Goal: Task Accomplishment & Management: Use online tool/utility

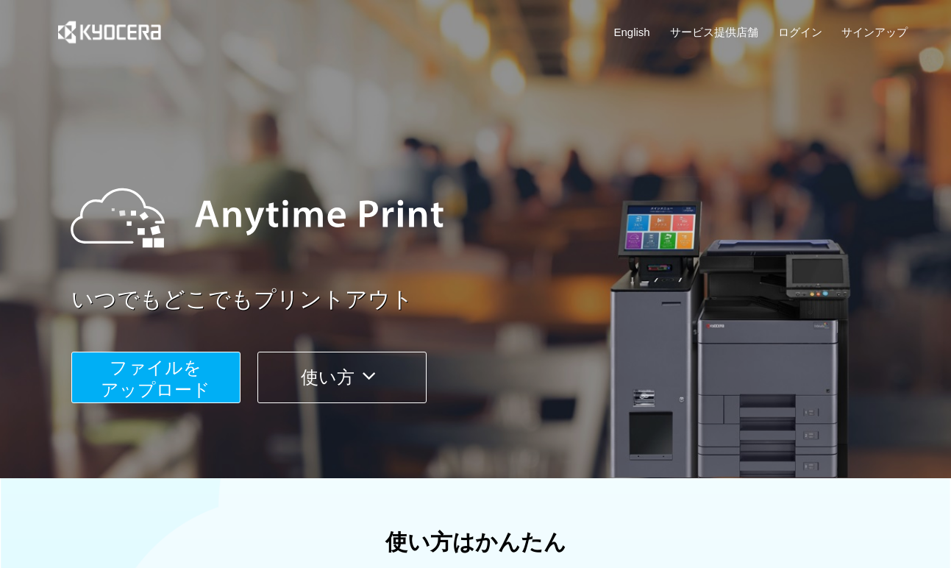
click at [197, 373] on span "ファイルを ​​アップロード" at bounding box center [156, 378] width 110 height 42
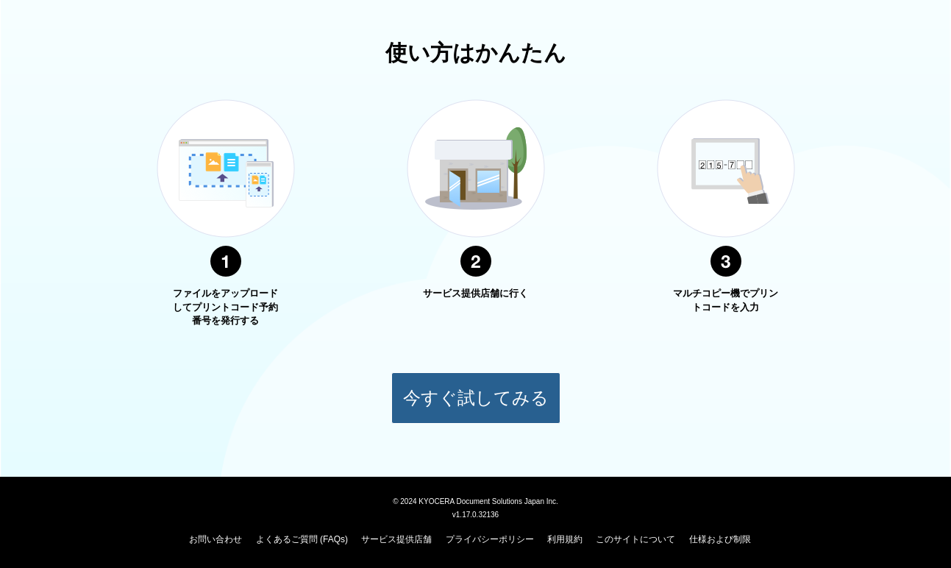
click at [451, 382] on button "今すぐ試してみる" at bounding box center [475, 397] width 169 height 51
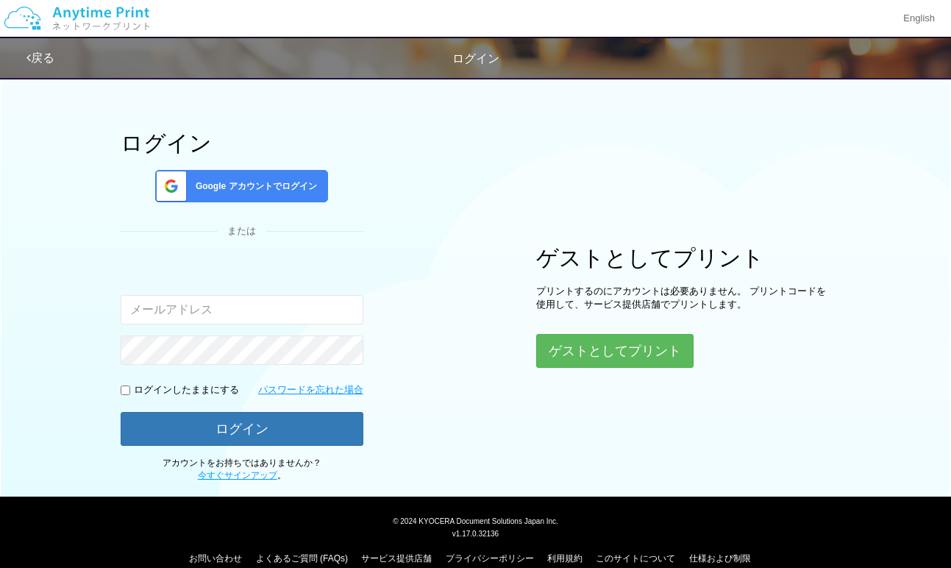
click at [262, 180] on span "Google アカウントでログイン" at bounding box center [253, 186] width 127 height 12
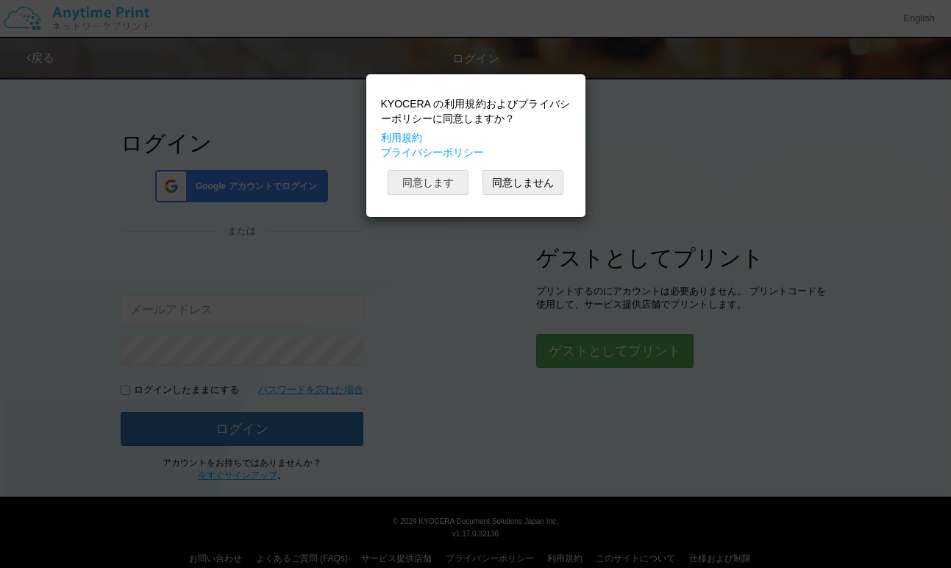
click at [439, 182] on button "同意します" at bounding box center [427, 182] width 81 height 25
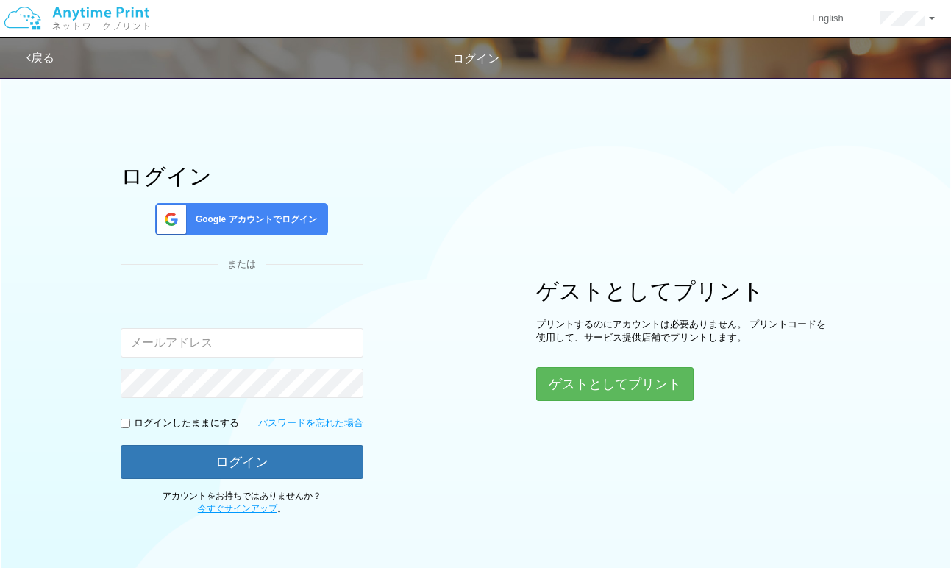
scroll to position [6, 0]
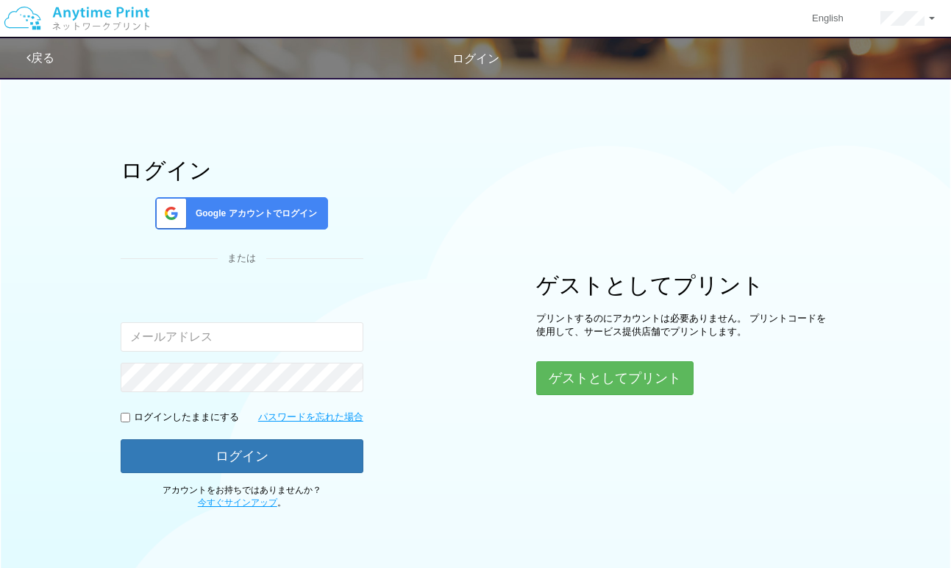
click at [269, 210] on span "Google アカウントでログイン" at bounding box center [253, 213] width 127 height 12
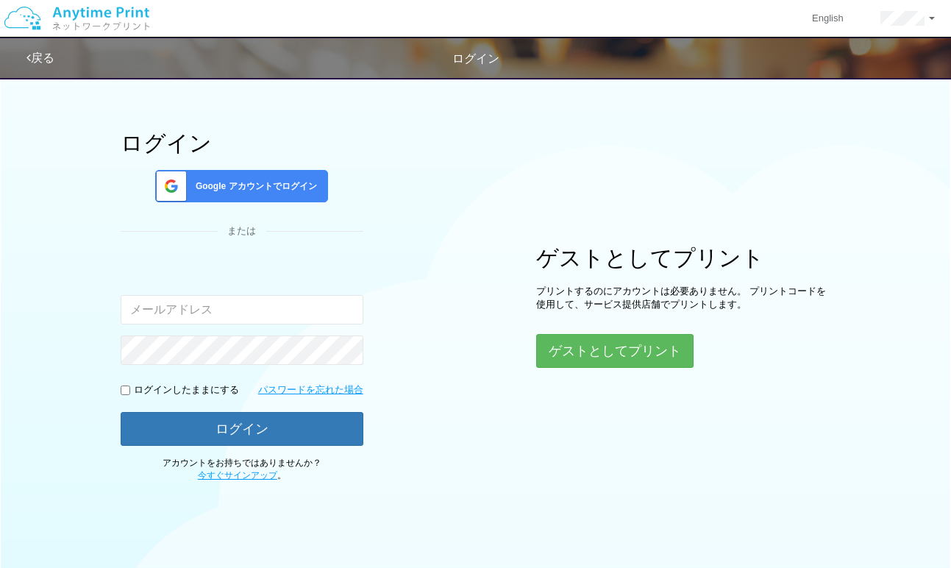
scroll to position [0, 0]
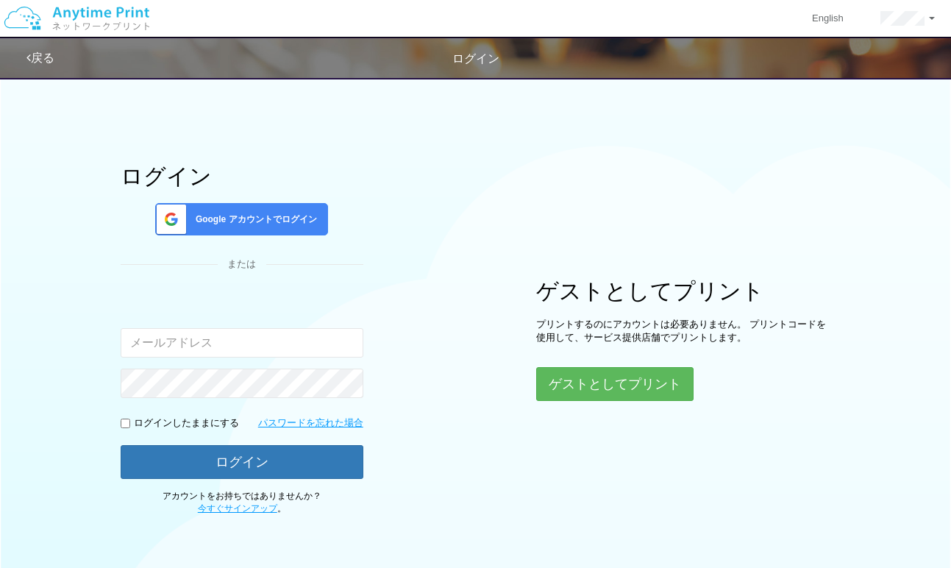
click at [262, 224] on span "Google アカウントでログイン" at bounding box center [253, 219] width 127 height 12
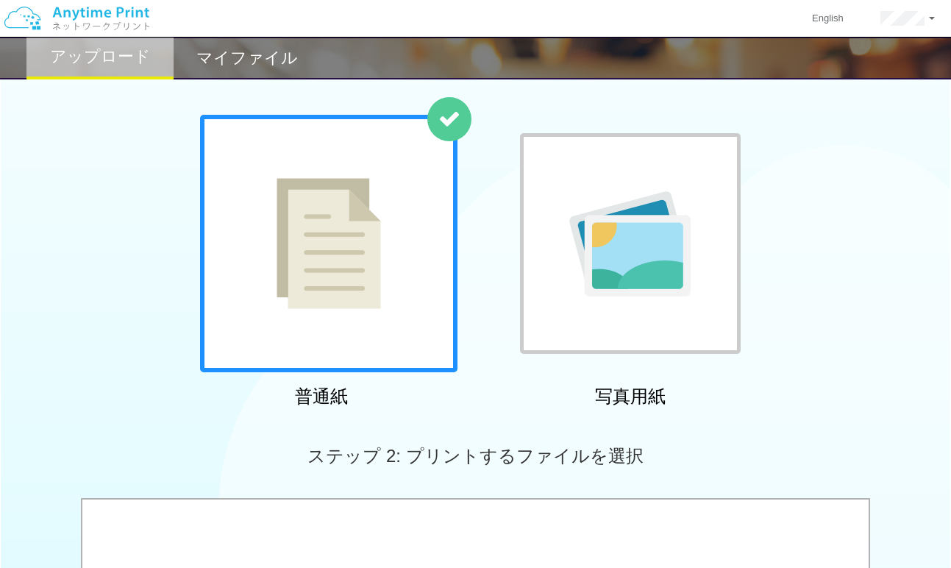
scroll to position [335, 0]
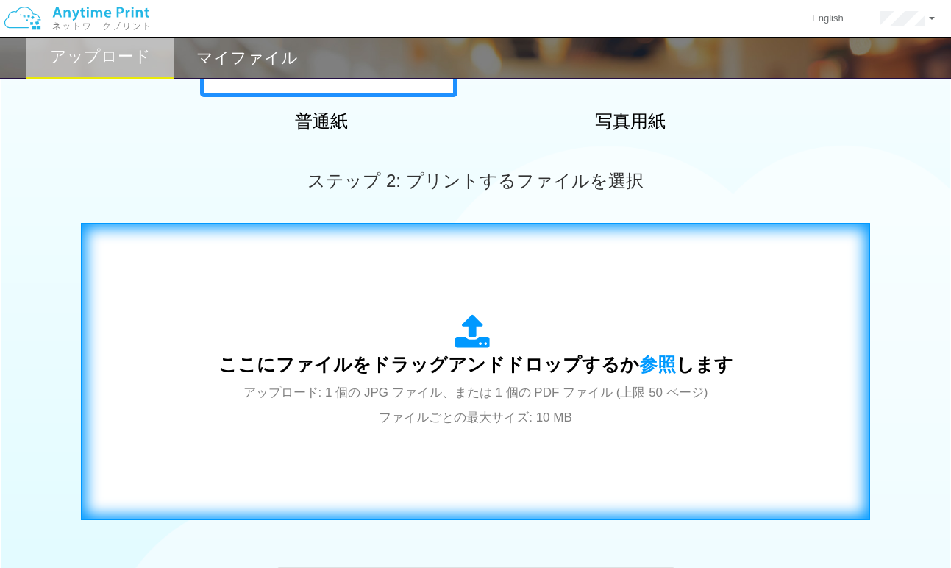
click at [455, 337] on icon at bounding box center [475, 332] width 41 height 37
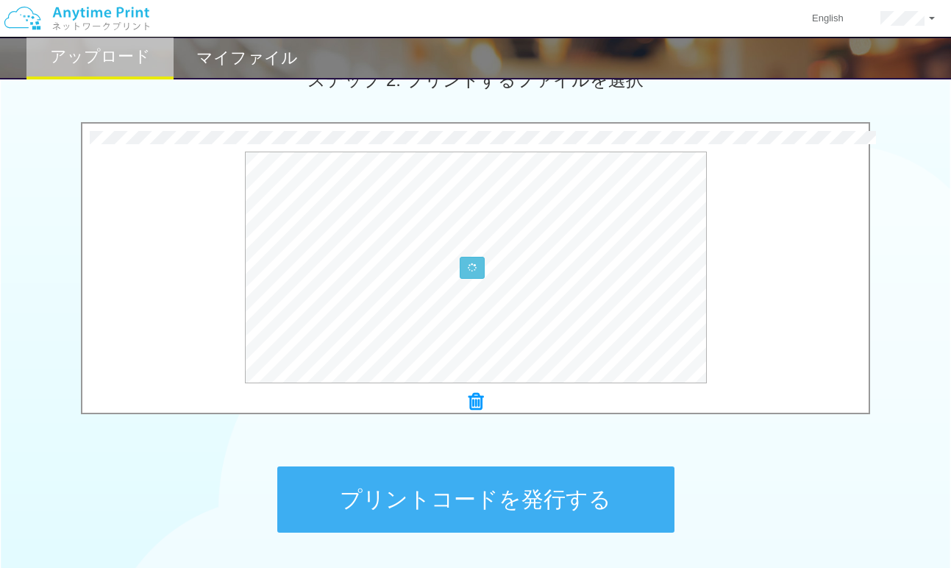
scroll to position [532, 0]
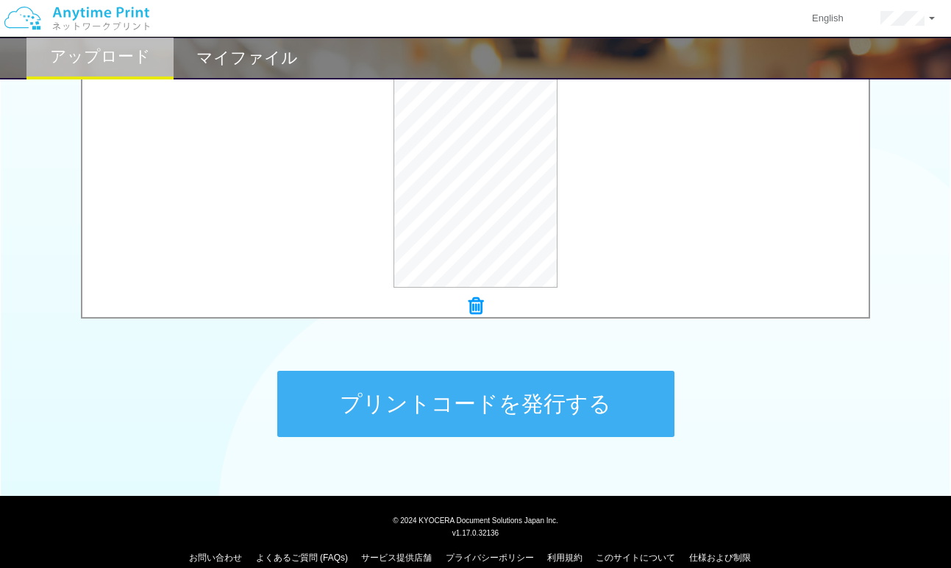
click at [508, 396] on button "プリントコードを発行する" at bounding box center [475, 404] width 397 height 66
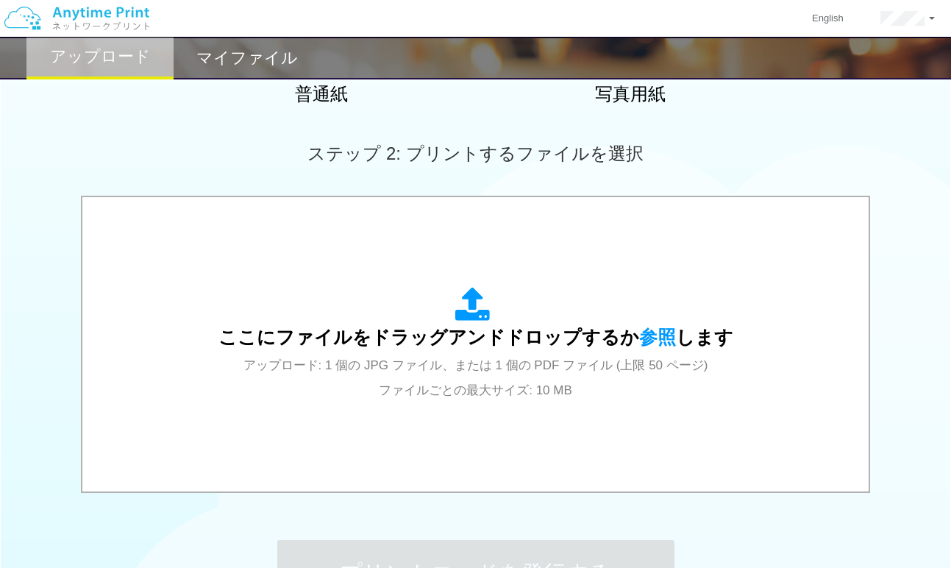
scroll to position [306, 0]
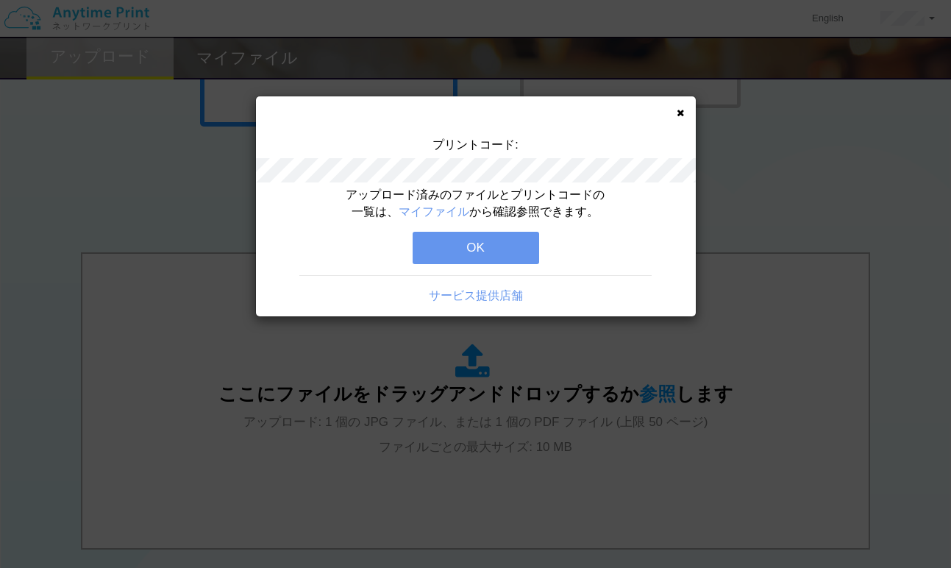
click at [503, 262] on button "OK" at bounding box center [475, 248] width 126 height 32
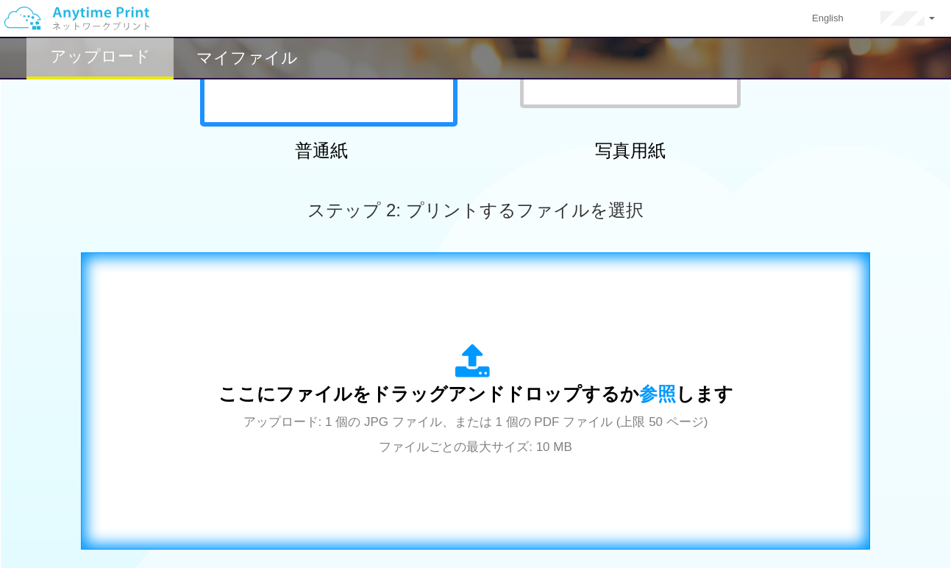
scroll to position [0, 0]
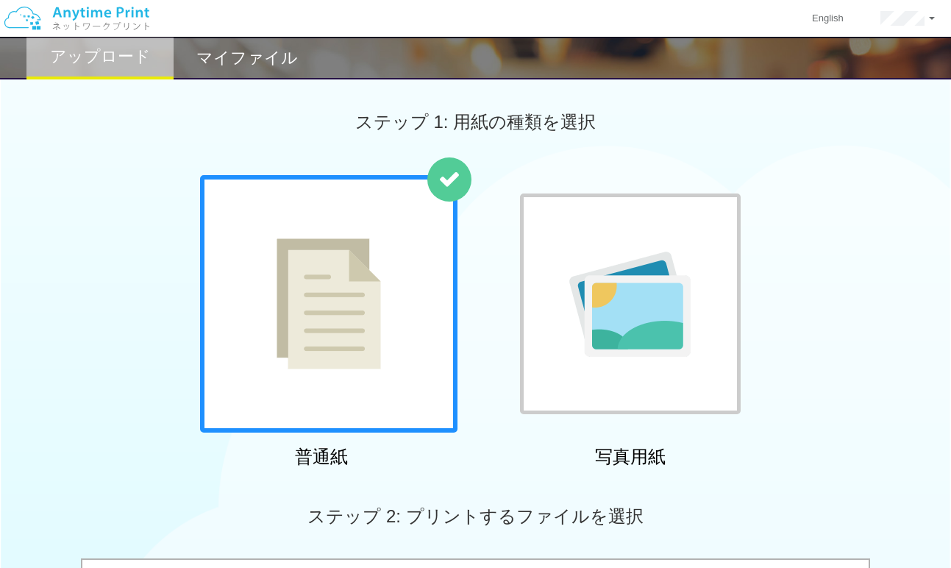
click at [96, 12] on img at bounding box center [77, 18] width 157 height 51
click at [93, 19] on img at bounding box center [77, 18] width 157 height 51
click at [62, 12] on img at bounding box center [77, 18] width 157 height 51
click at [110, 8] on img at bounding box center [77, 18] width 157 height 51
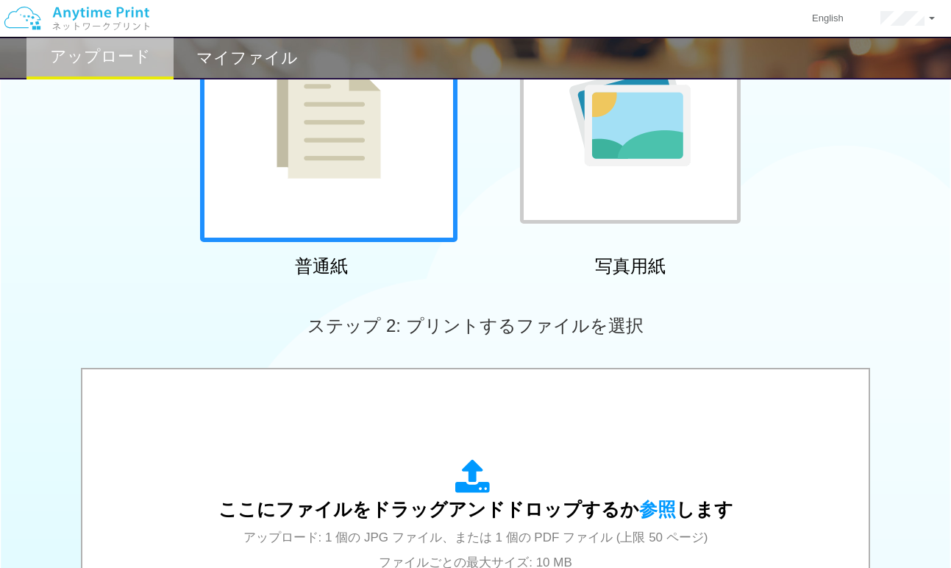
scroll to position [318, 0]
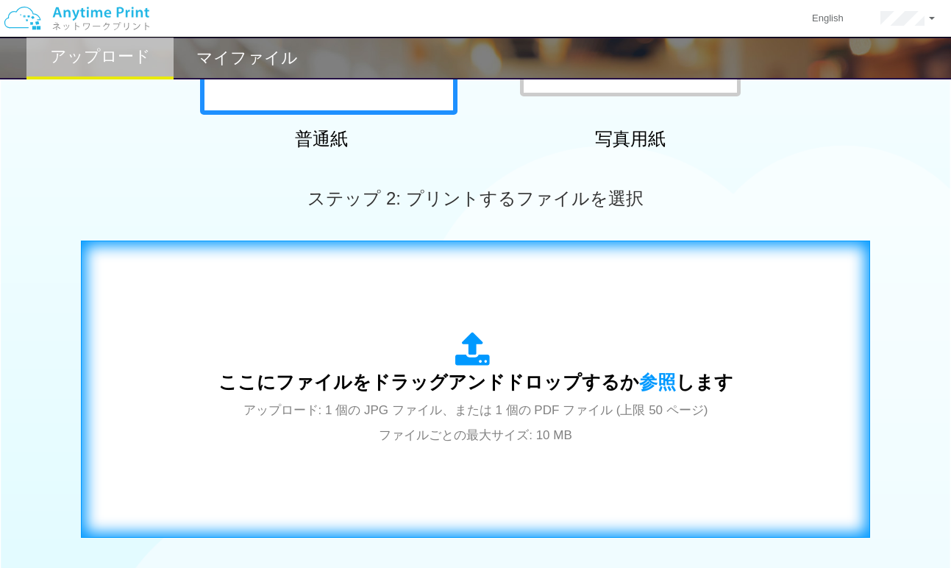
click at [440, 359] on div "ここにファイルをドラッグアンドドロップするか 参照 します アップロード: 1 個の JPG ファイル、または 1 個の PDF ファイル (上限 50 ペー…" at bounding box center [475, 389] width 515 height 115
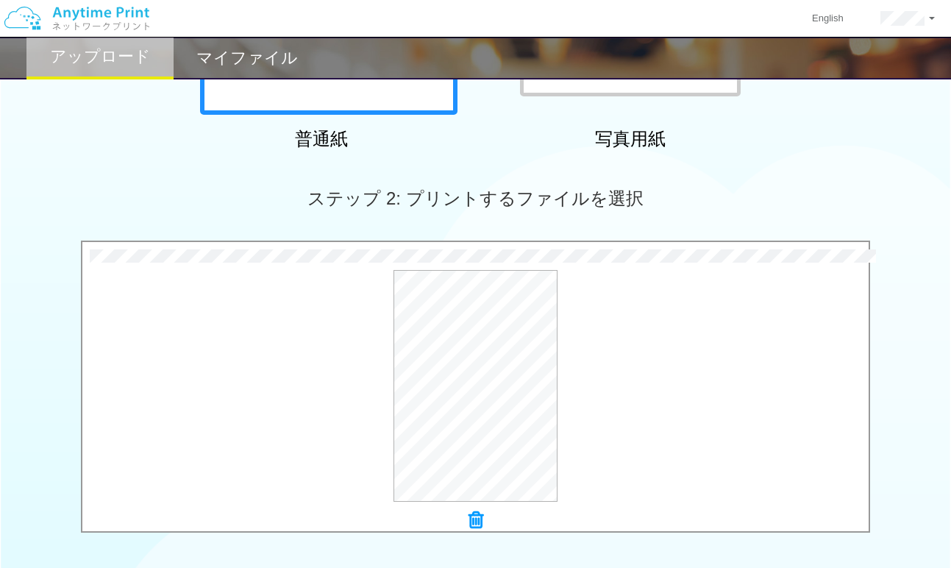
scroll to position [551, 0]
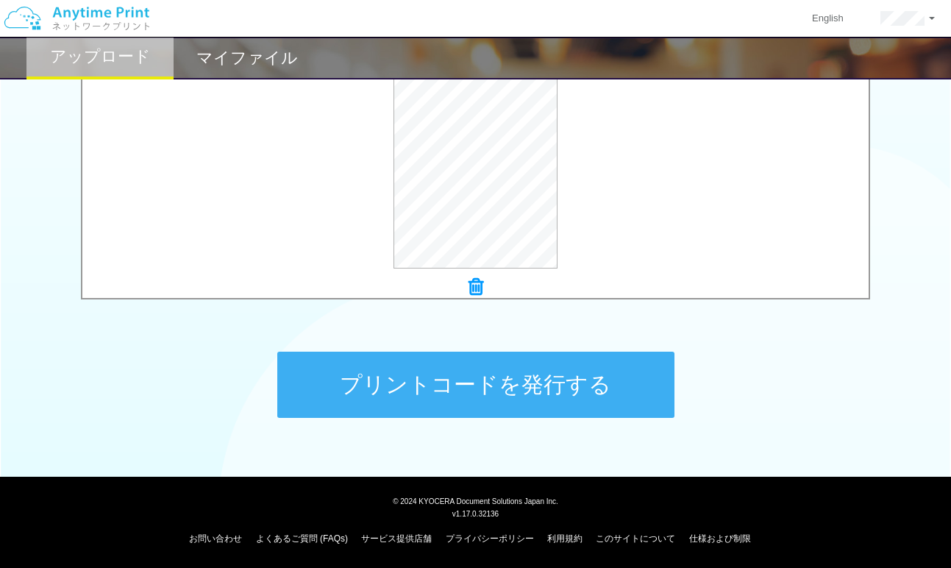
click at [473, 387] on button "プリントコードを発行する" at bounding box center [475, 384] width 397 height 66
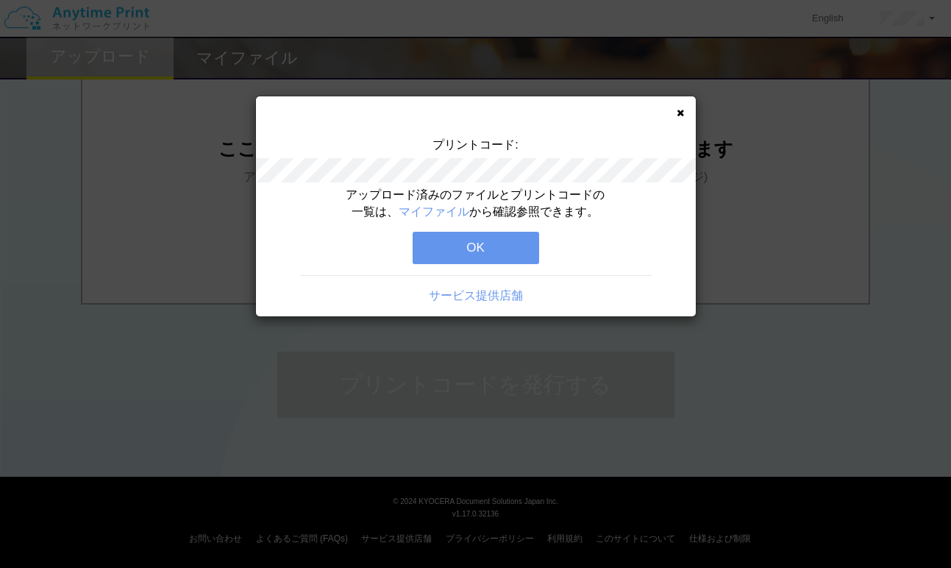
click at [678, 110] on icon at bounding box center [679, 113] width 7 height 10
